Goal: Task Accomplishment & Management: Use online tool/utility

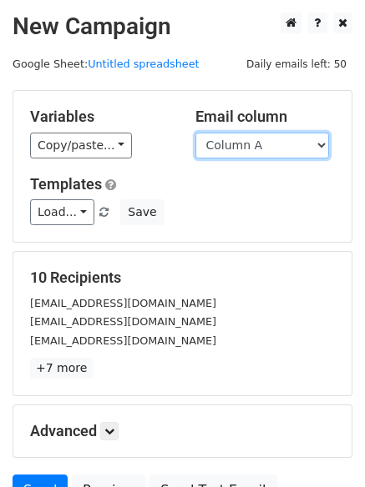
click at [318, 143] on select "Column A Column B Column C Column D" at bounding box center [262, 146] width 134 height 26
select select "Column B"
click at [195, 133] on select "Column A Column B Column C Column D" at bounding box center [262, 146] width 134 height 26
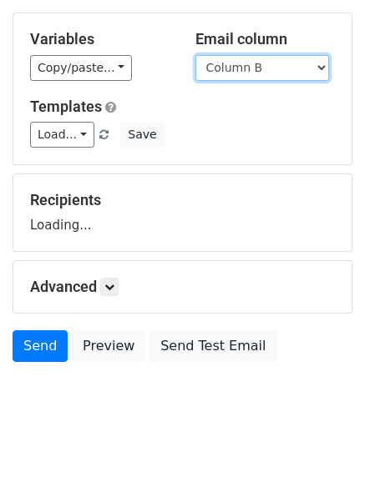
scroll to position [94, 0]
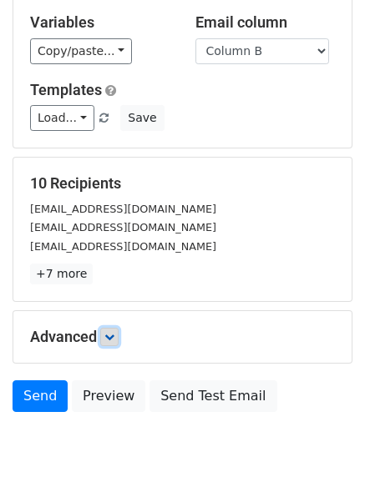
click at [114, 332] on icon at bounding box center [109, 337] width 10 height 10
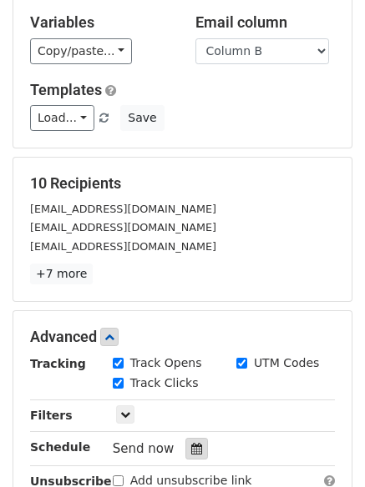
click at [187, 441] on div at bounding box center [196, 449] width 23 height 22
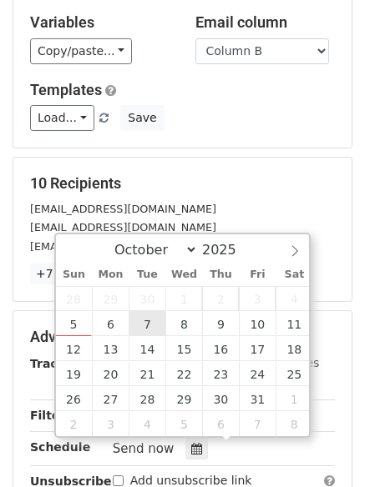
type input "2025-10-07 12:00"
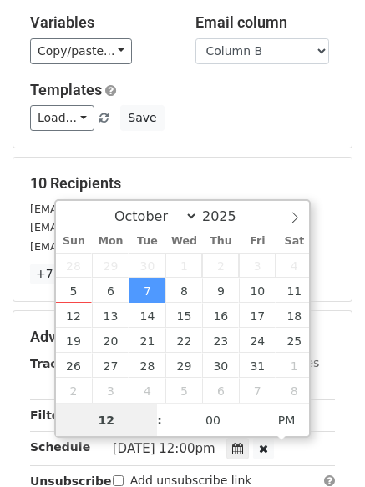
scroll to position [1, 0]
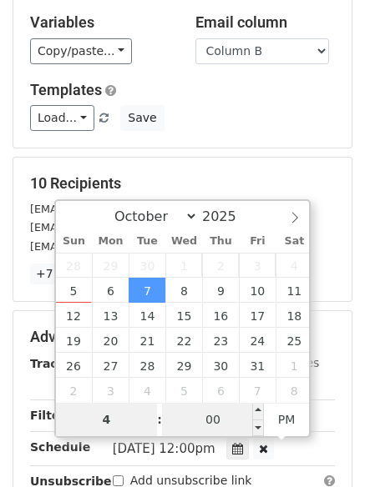
type input "4"
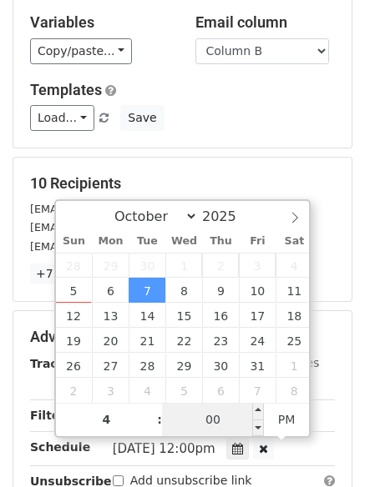
type input "2025-10-07 16:00"
type input "04"
click at [206, 422] on input "00" at bounding box center [213, 419] width 102 height 33
type input "5"
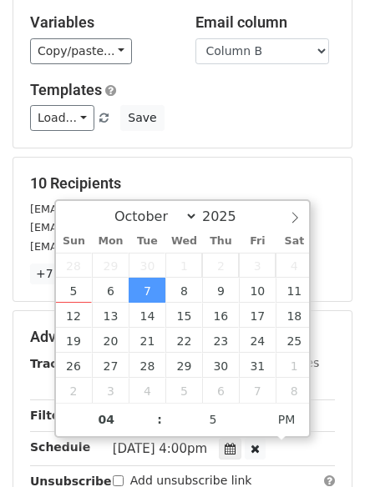
type input "2025-10-07 16:05"
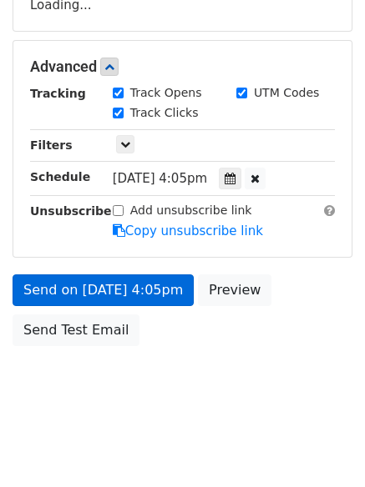
scroll to position [322, 0]
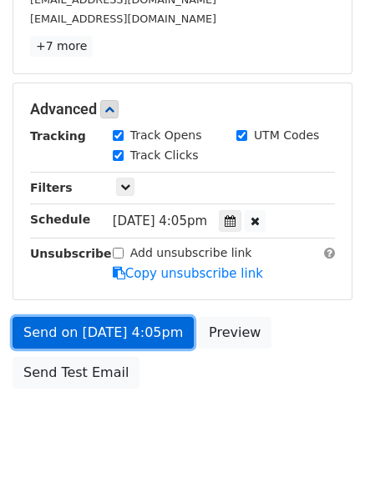
click at [77, 337] on link "Send on Oct 7 at 4:05pm" at bounding box center [103, 333] width 181 height 32
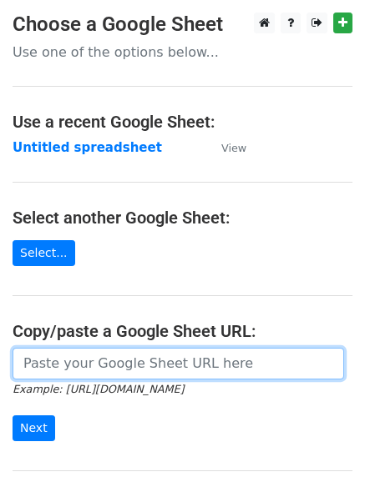
click at [87, 365] on input "url" at bounding box center [178, 364] width 331 height 32
type input "[URL][DOMAIN_NAME]"
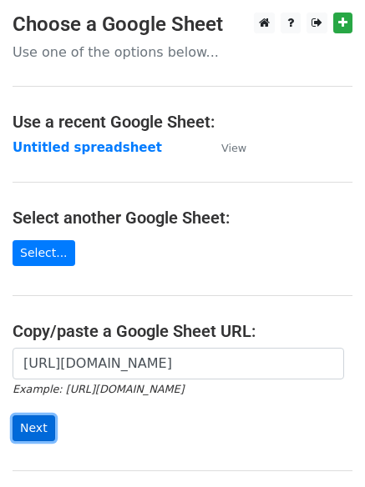
click at [28, 425] on input "Next" at bounding box center [34, 429] width 43 height 26
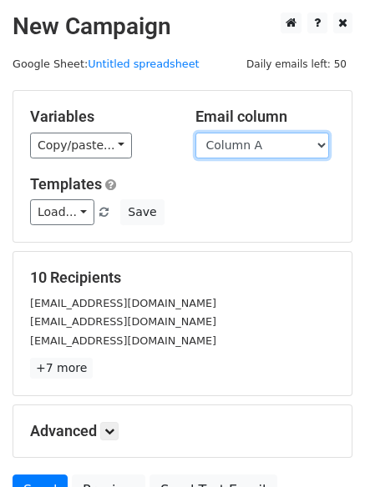
click at [323, 144] on select "Column A Column B Column C Column D" at bounding box center [262, 146] width 134 height 26
select select "Column C"
click at [195, 133] on select "Column A Column B Column C Column D" at bounding box center [262, 146] width 134 height 26
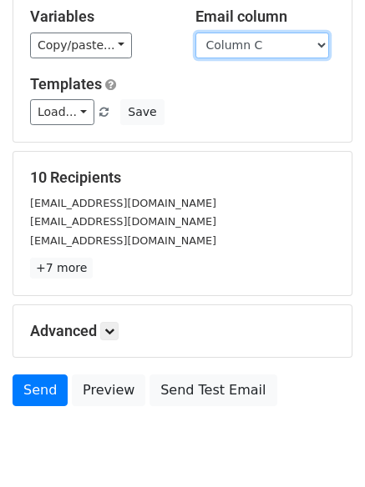
scroll to position [102, 0]
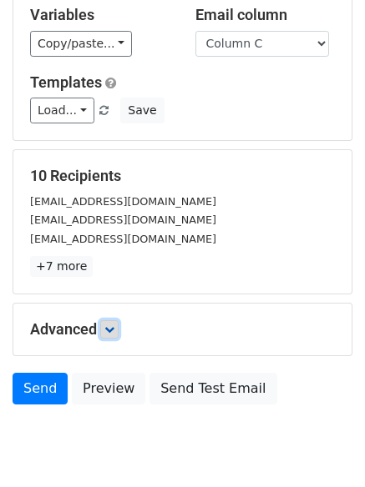
click at [112, 325] on icon at bounding box center [109, 330] width 10 height 10
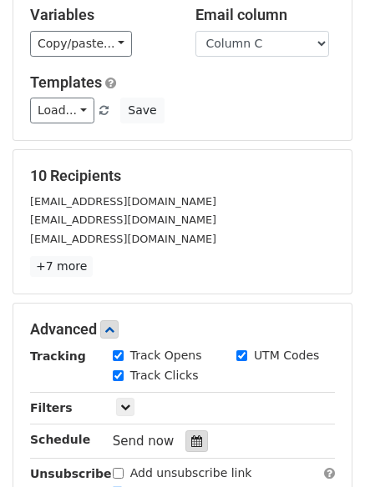
click at [191, 436] on icon at bounding box center [196, 442] width 11 height 12
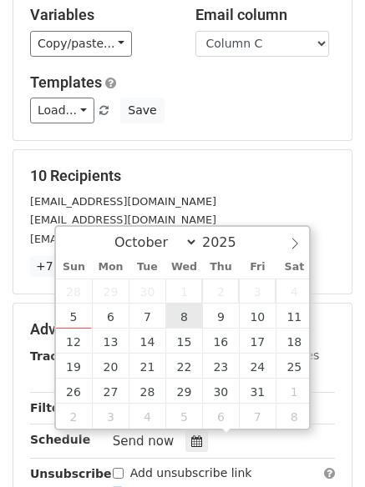
type input "[DATE] 12:00"
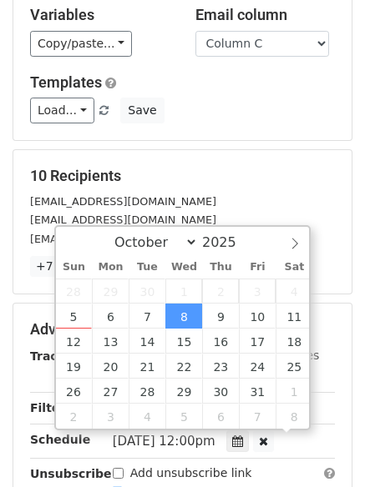
scroll to position [1, 0]
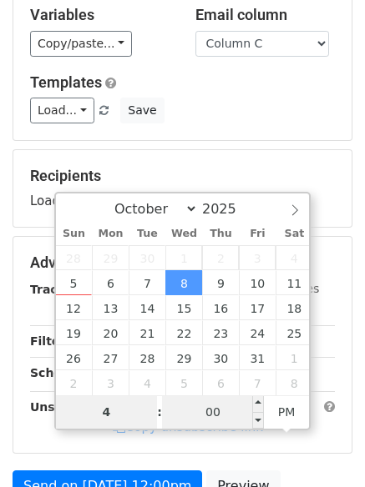
type input "4"
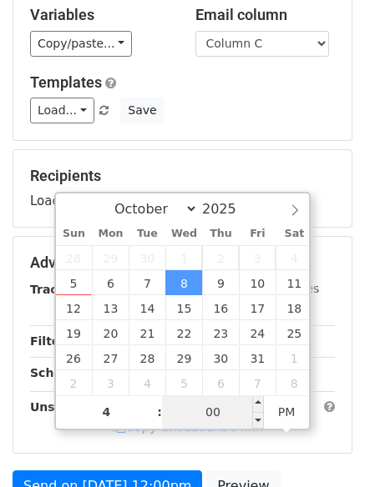
type input "[DATE] 16:00"
type input "04"
click at [210, 416] on input "00" at bounding box center [213, 412] width 102 height 33
type input "10"
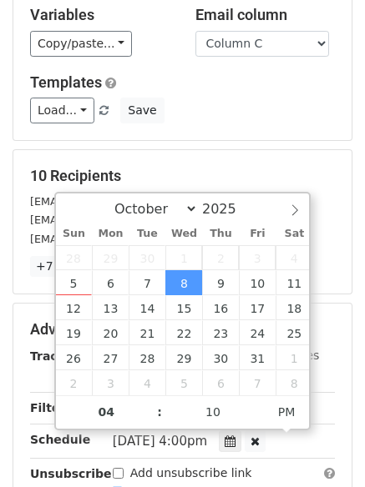
type input "[DATE] 16:10"
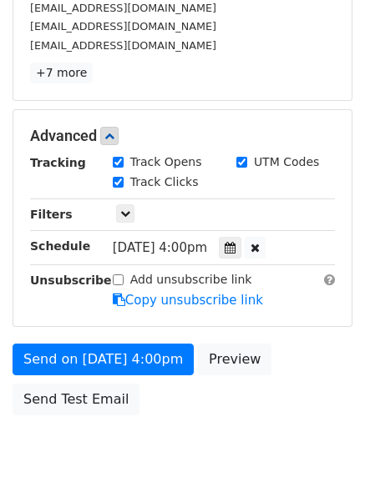
scroll to position [330, 0]
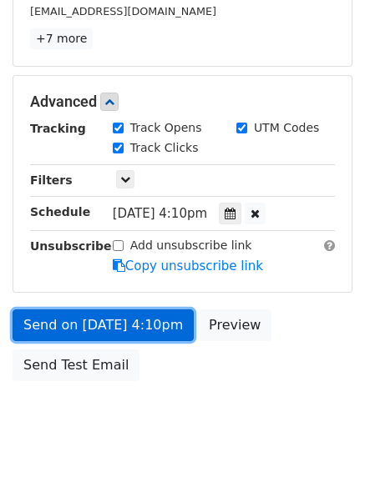
click at [76, 317] on link "Send on [DATE] 4:10pm" at bounding box center [103, 326] width 181 height 32
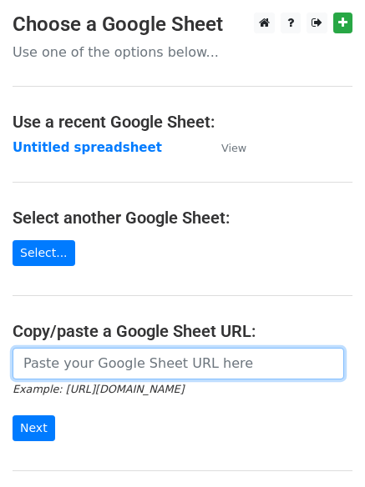
click at [76, 363] on input "url" at bounding box center [178, 364] width 331 height 32
click at [115, 367] on input "url" at bounding box center [178, 364] width 331 height 32
type input "[URL][DOMAIN_NAME]"
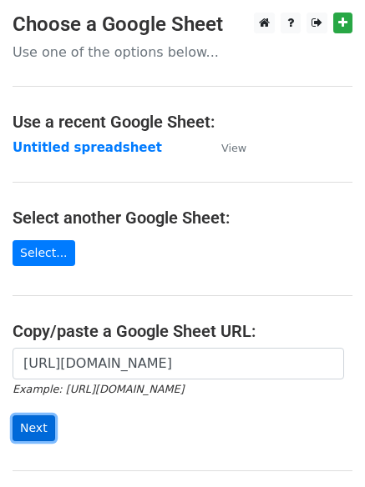
click at [33, 424] on input "Next" at bounding box center [34, 429] width 43 height 26
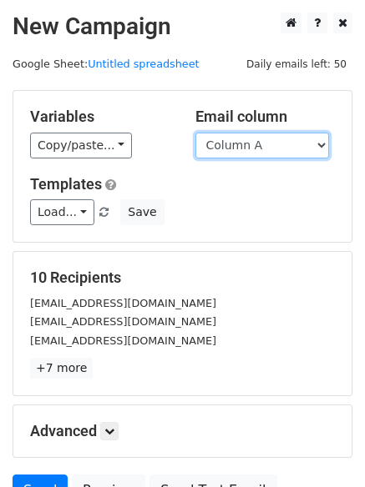
click at [321, 145] on select "Column A Column B Column C Column D" at bounding box center [262, 146] width 134 height 26
select select "Column D"
click at [195, 133] on select "Column A Column B Column C Column D" at bounding box center [262, 146] width 134 height 26
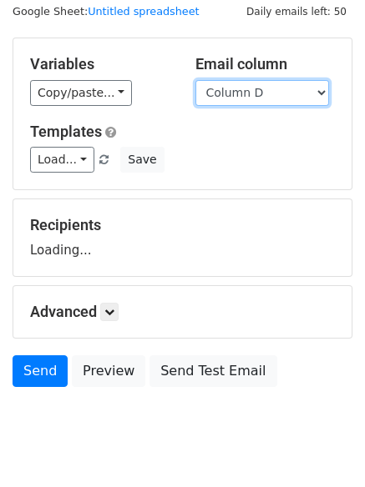
scroll to position [94, 0]
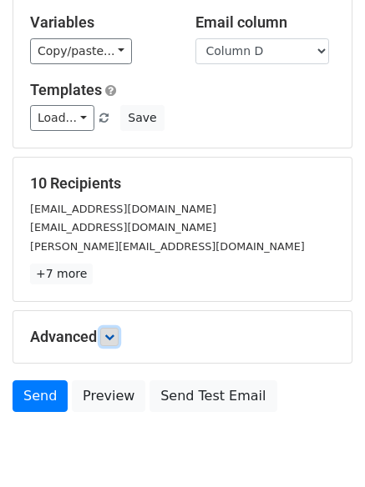
click at [113, 335] on icon at bounding box center [109, 337] width 10 height 10
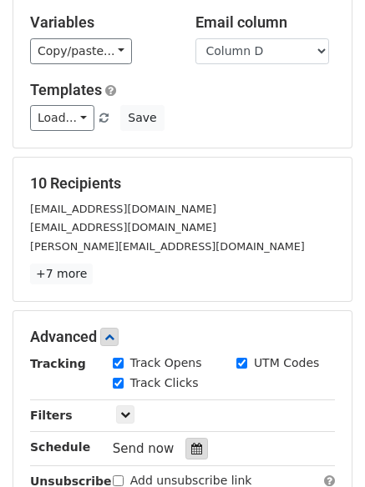
click at [191, 444] on icon at bounding box center [196, 449] width 11 height 12
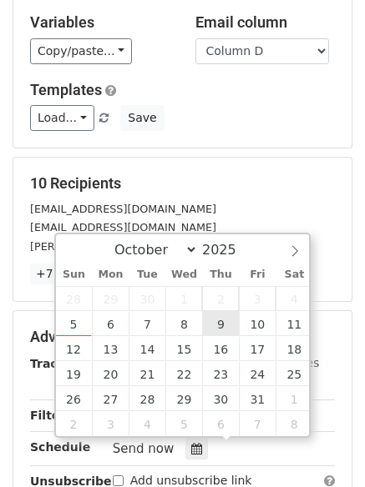
type input "2025-10-09 12:00"
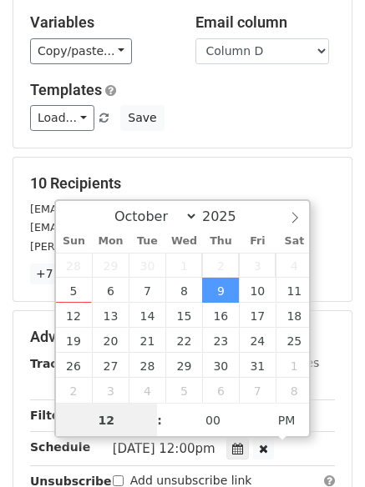
scroll to position [1, 0]
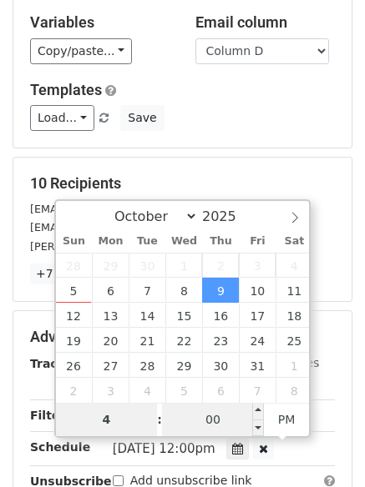
type input "4"
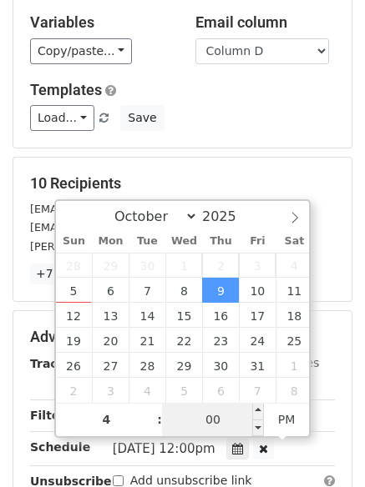
type input "2025-10-09 16:00"
type input "04"
click at [213, 426] on input "00" at bounding box center [213, 419] width 102 height 33
type input "15"
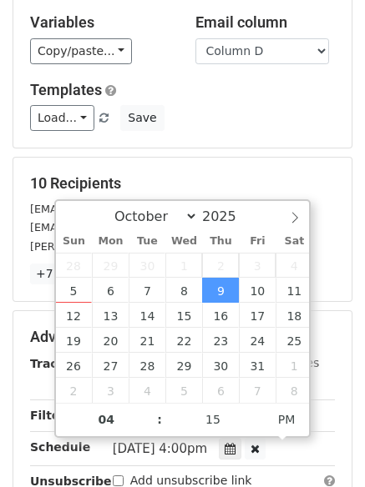
type input "2025-10-09 16:15"
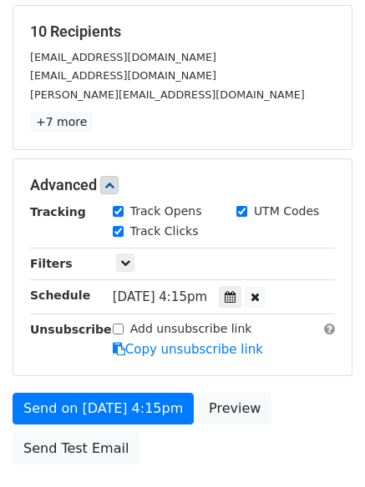
scroll to position [273, 0]
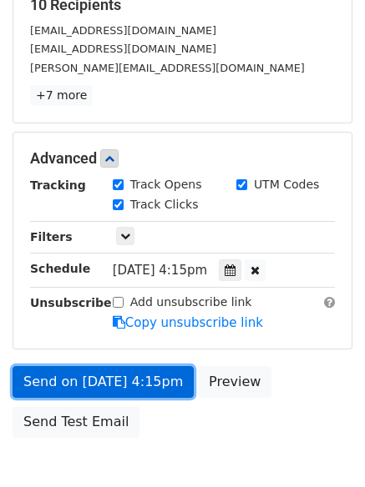
click at [84, 379] on link "Send on Oct 9 at 4:15pm" at bounding box center [103, 382] width 181 height 32
